Goal: Task Accomplishment & Management: Manage account settings

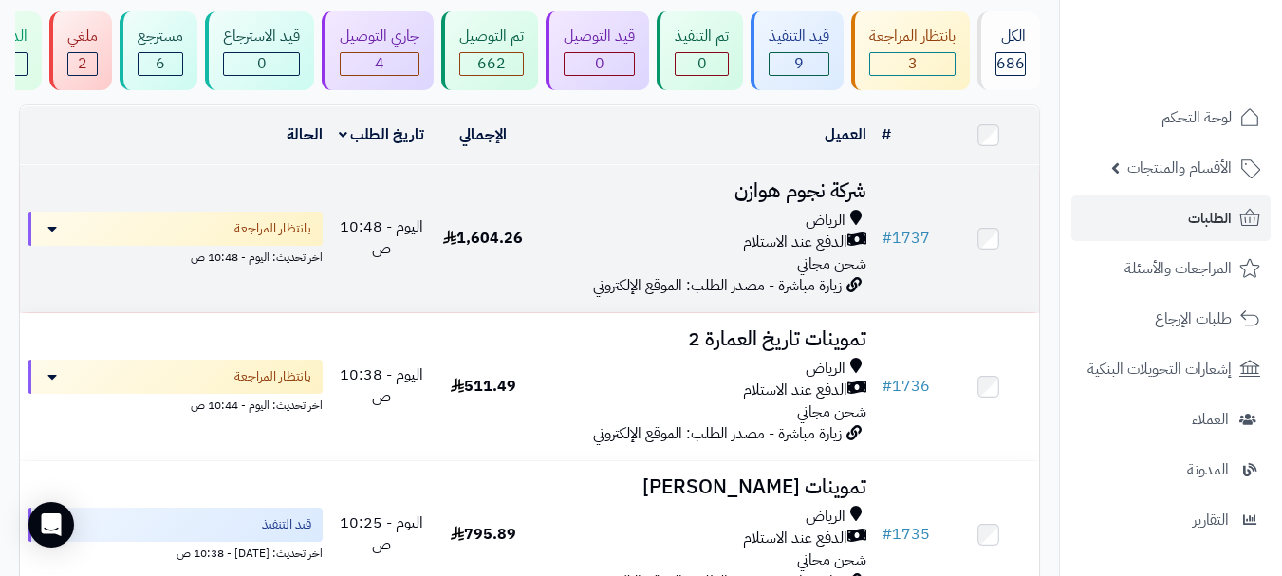
scroll to position [95, 0]
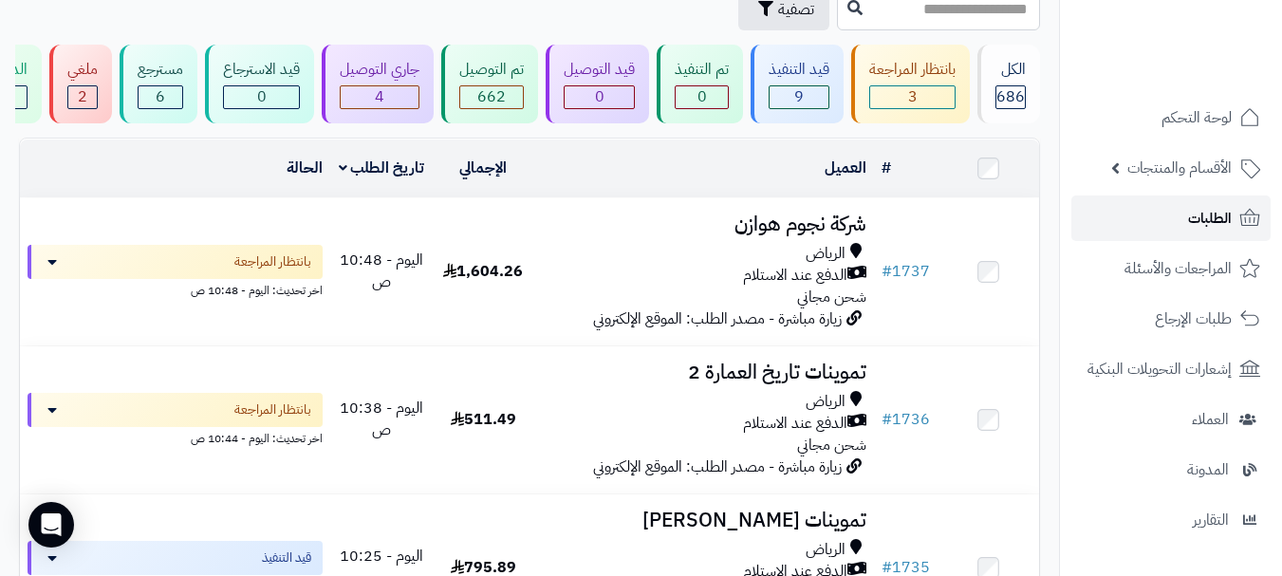
click at [1225, 225] on span "الطلبات" at bounding box center [1210, 218] width 44 height 27
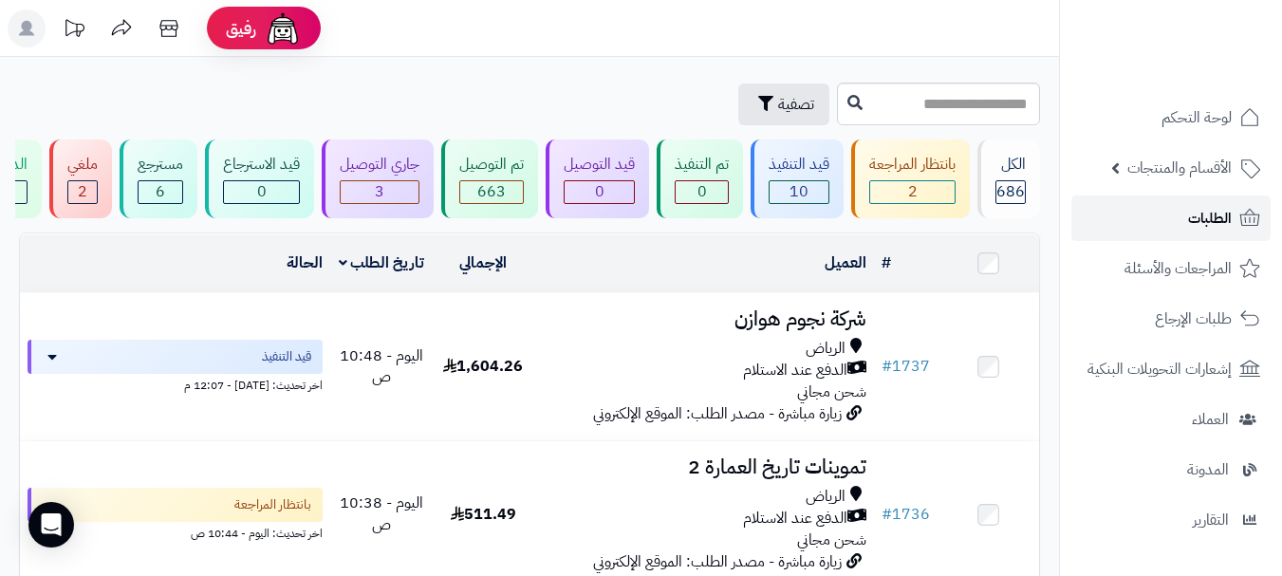
click at [1183, 225] on link "الطلبات" at bounding box center [1170, 218] width 199 height 46
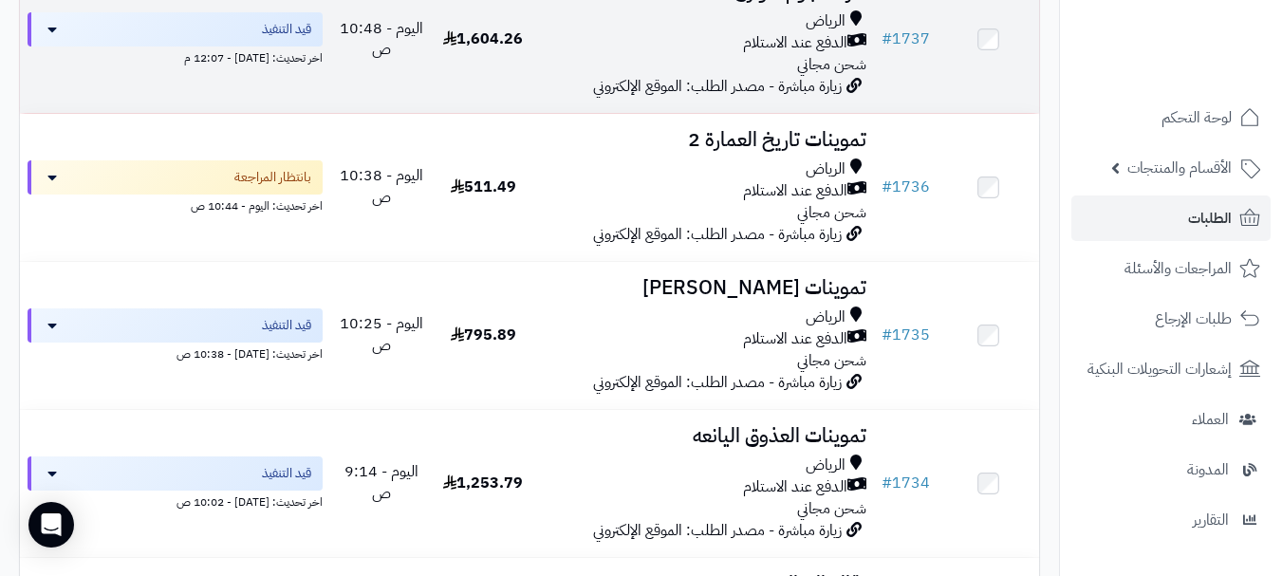
scroll to position [285, 0]
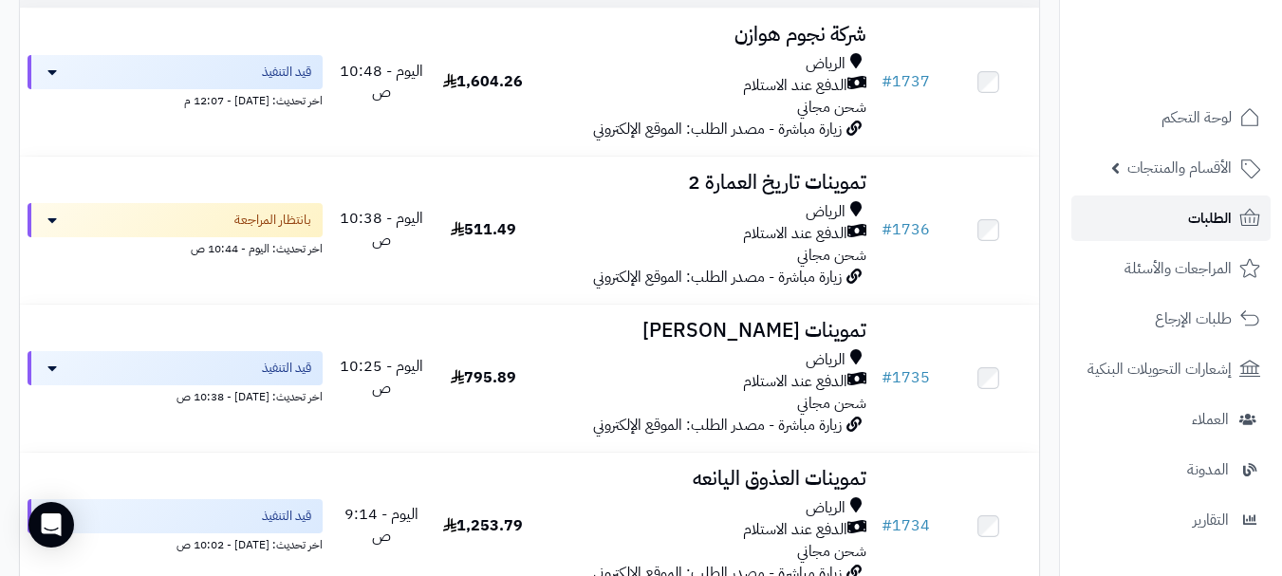
click at [1188, 221] on span "الطلبات" at bounding box center [1210, 218] width 44 height 27
